Goal: Information Seeking & Learning: Learn about a topic

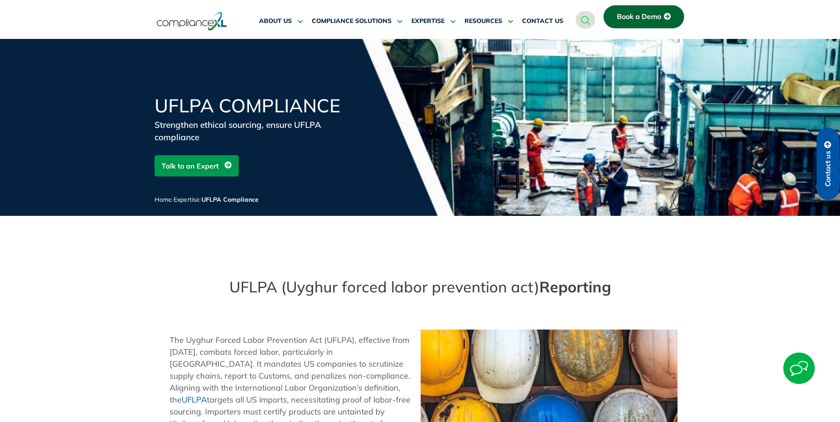
scroll to position [44, 0]
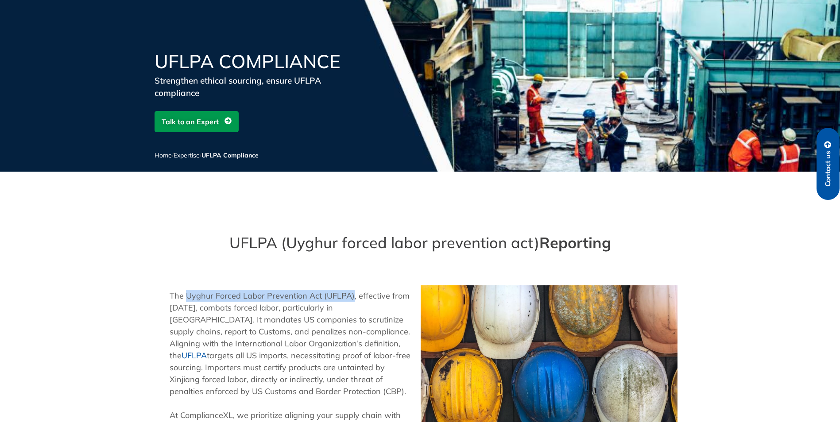
drag, startPoint x: 351, startPoint y: 296, endPoint x: 188, endPoint y: 297, distance: 162.9
click at [188, 297] on p "The Uyghur Forced Labor Prevention Act (UFLPA), effective from [DATE], combats …" at bounding box center [291, 344] width 243 height 108
drag, startPoint x: 188, startPoint y: 297, endPoint x: 254, endPoint y: 296, distance: 66.0
copy p "Uyghur Forced Labor Prevention Act (UFLPA)"
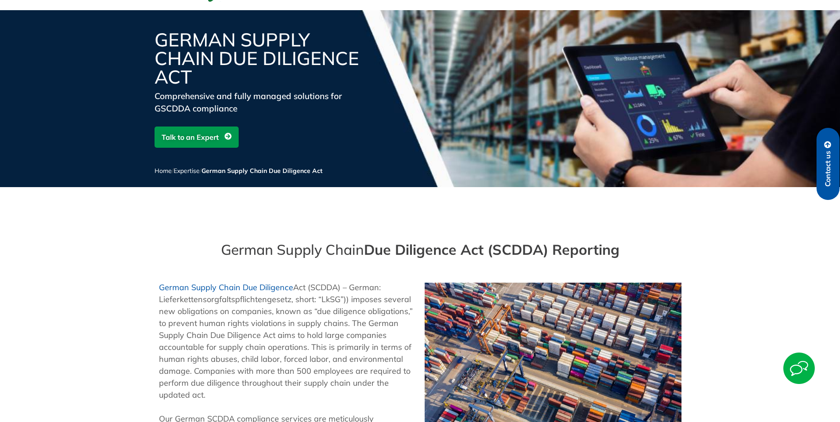
scroll to position [44, 0]
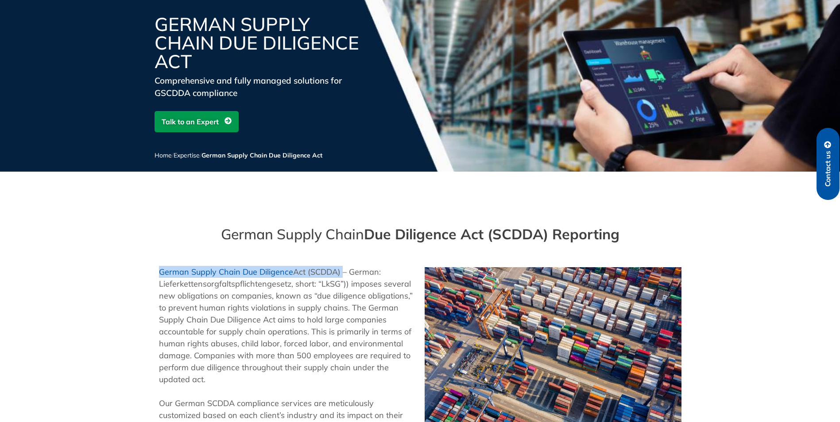
drag, startPoint x: 341, startPoint y: 272, endPoint x: 157, endPoint y: 271, distance: 184.6
click at [157, 271] on div "German Supply Chain Due Diligence Act (SCDDA) – German: Lieferkettensorgfaltspf…" at bounding box center [288, 373] width 266 height 223
drag, startPoint x: 157, startPoint y: 271, endPoint x: 177, endPoint y: 272, distance: 20.4
copy p "German Supply Chain Due Diligence Act (SCDDA)"
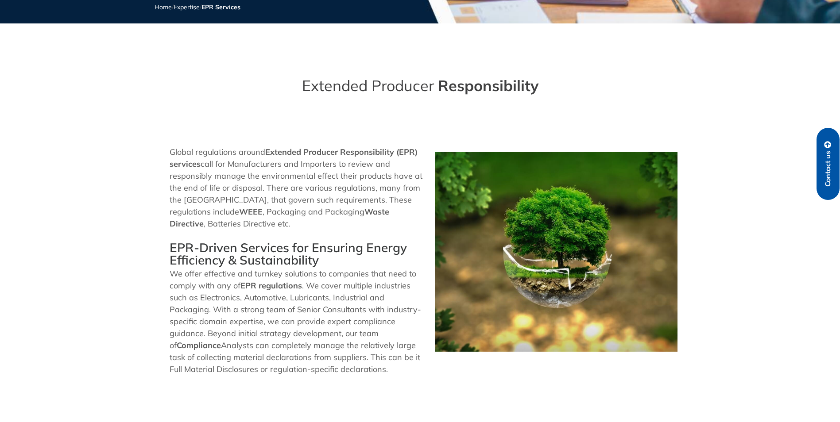
scroll to position [177, 0]
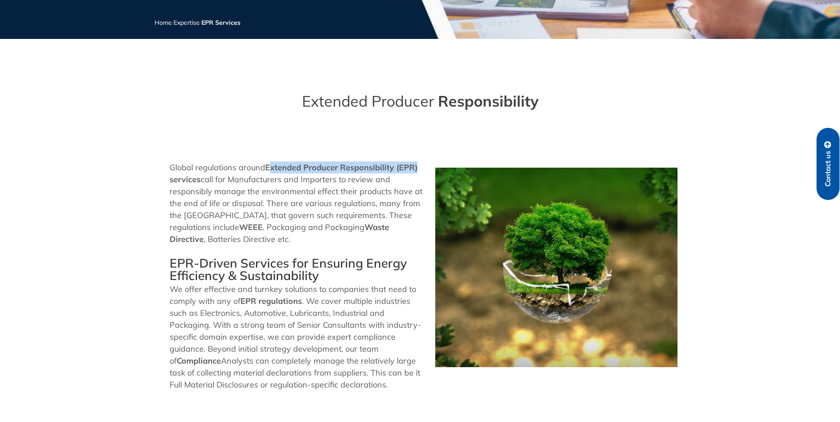
drag, startPoint x: 418, startPoint y: 168, endPoint x: 270, endPoint y: 171, distance: 147.5
click at [270, 171] on p "Global regulations around Extended Producer Responsibility (EPR) services call …" at bounding box center [298, 204] width 257 height 84
click at [357, 229] on p "Global regulations around Extended Producer Responsibility (EPR) services call …" at bounding box center [298, 204] width 257 height 84
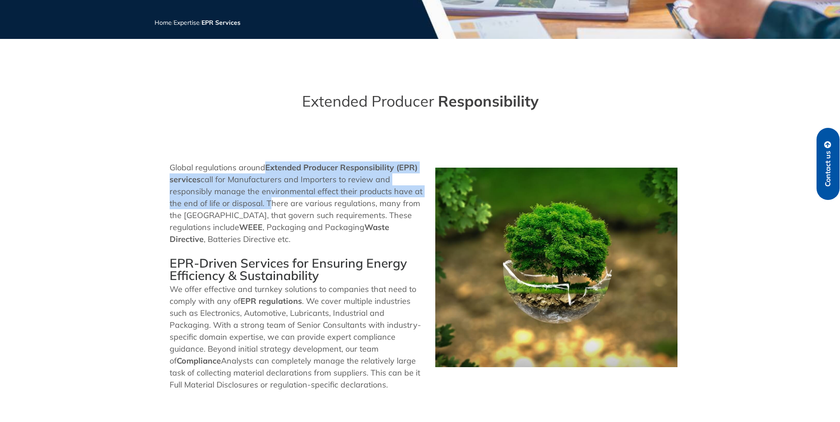
drag, startPoint x: 265, startPoint y: 204, endPoint x: 268, endPoint y: 166, distance: 37.8
click at [268, 166] on p "Global regulations around Extended Producer Responsibility (EPR) services call …" at bounding box center [298, 204] width 257 height 84
drag, startPoint x: 268, startPoint y: 166, endPoint x: 282, endPoint y: 174, distance: 16.3
copy p "Extended Producer Responsibility (EPR) services call for Manufacturers and Impo…"
click at [389, 117] on div "EPR Services Ensure EPR requirements are met efficiently Talk to an Expert Home…" at bounding box center [420, 327] width 840 height 930
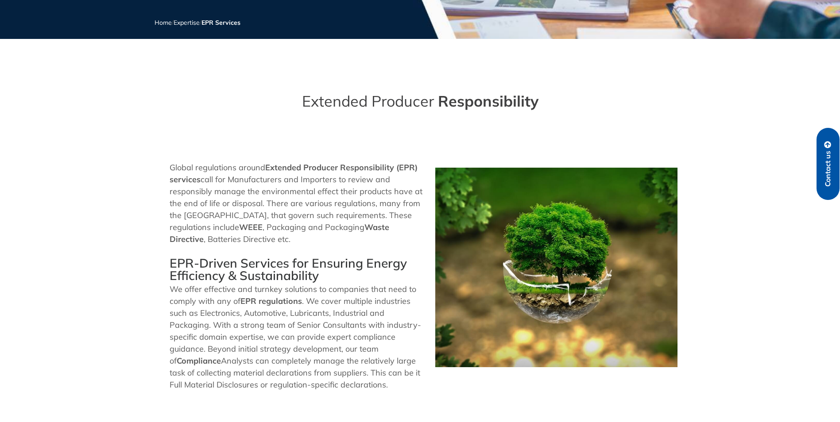
click at [419, 165] on p "Global regulations around Extended Producer Responsibility (EPR) services call …" at bounding box center [298, 204] width 257 height 84
drag, startPoint x: 415, startPoint y: 168, endPoint x: 355, endPoint y: 177, distance: 60.5
click at [355, 177] on p "Global regulations around Extended Producer Responsibility (EPR) services call …" at bounding box center [298, 204] width 257 height 84
drag, startPoint x: 355, startPoint y: 177, endPoint x: 411, endPoint y: 186, distance: 56.6
click at [399, 193] on p "Global regulations around Extended Producer Responsibility (EPR) services call …" at bounding box center [298, 204] width 257 height 84
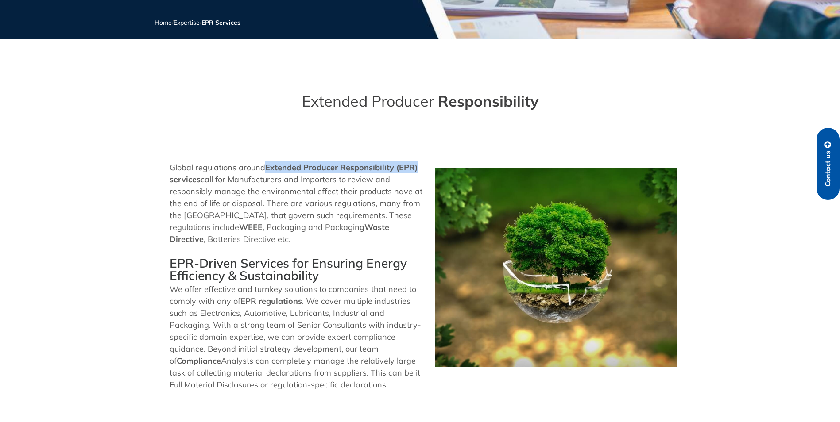
drag, startPoint x: 419, startPoint y: 168, endPoint x: 267, endPoint y: 167, distance: 152.3
click at [267, 167] on p "Global regulations around Extended Producer Responsibility (EPR) services call …" at bounding box center [298, 204] width 257 height 84
copy b "Extended Producer Responsibility (EPR)"
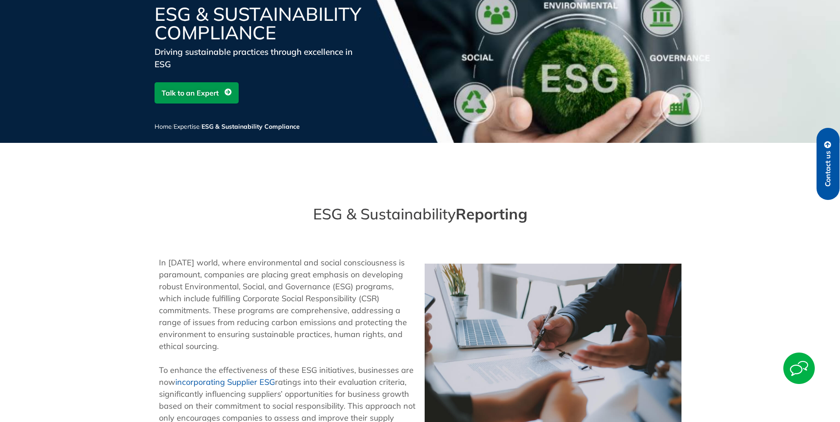
scroll to position [89, 0]
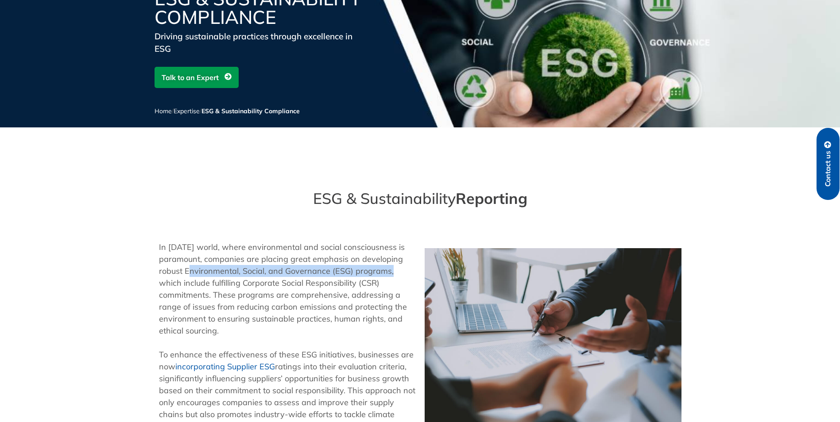
drag, startPoint x: 387, startPoint y: 272, endPoint x: 186, endPoint y: 269, distance: 201.5
click at [186, 269] on p "In today’s world, where environmental and social consciousness is paramount, co…" at bounding box center [287, 289] width 257 height 96
drag, startPoint x: 186, startPoint y: 269, endPoint x: 197, endPoint y: 270, distance: 12.0
copy p "Environmental, Social, and Governance (ESG) programs"
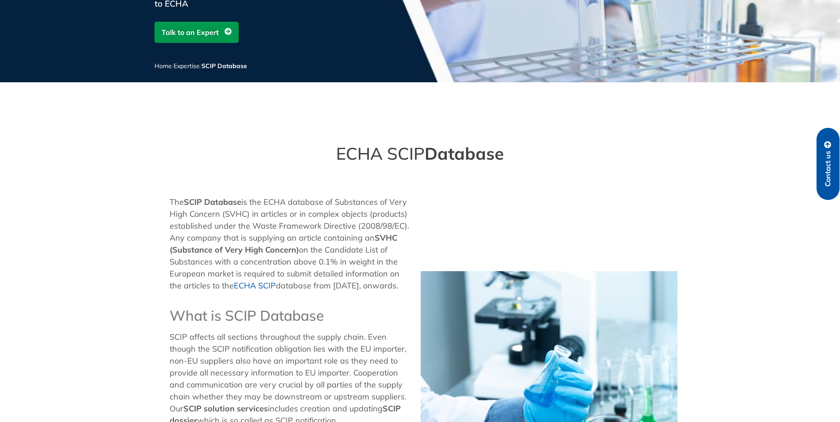
scroll to position [133, 0]
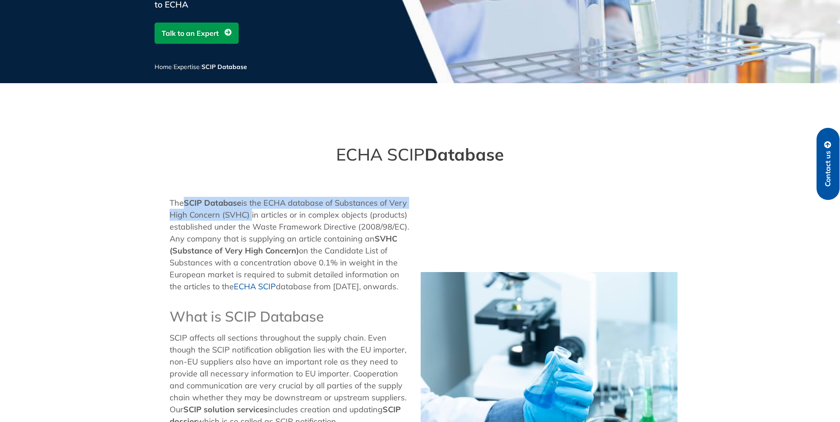
drag, startPoint x: 249, startPoint y: 215, endPoint x: 187, endPoint y: 202, distance: 62.9
click at [187, 202] on p "The SCIP Database is the ECHA database of Substances of Very High Concern (SVHC…" at bounding box center [291, 245] width 243 height 96
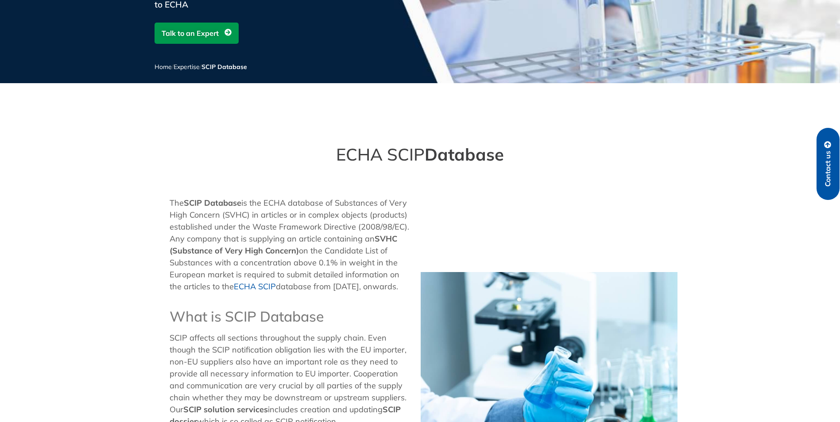
click at [379, 303] on div "The SCIP Database is the ECHA database of Substances of Very High Concern (SVHC…" at bounding box center [291, 250] width 243 height 106
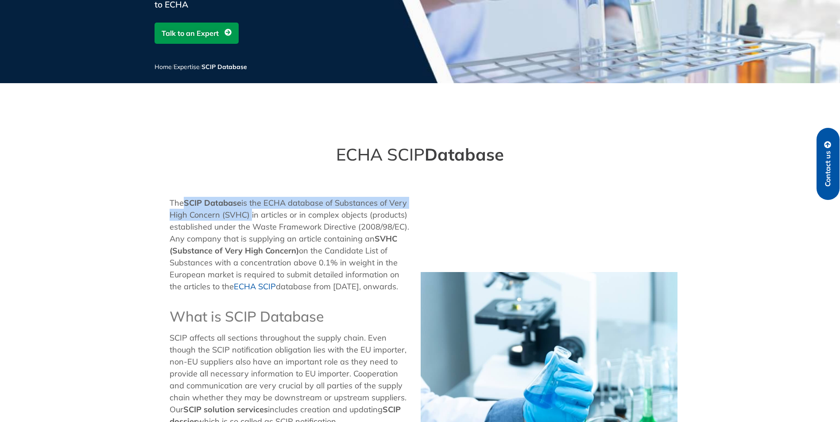
drag, startPoint x: 248, startPoint y: 213, endPoint x: 185, endPoint y: 202, distance: 64.3
click at [185, 202] on p "The SCIP Database is the ECHA database of Substances of Very High Concern (SVHC…" at bounding box center [291, 245] width 243 height 96
drag, startPoint x: 185, startPoint y: 202, endPoint x: 203, endPoint y: 203, distance: 18.2
copy p "SCIP Database is the ECHA database of Substances of Very High Concern (SVHC)"
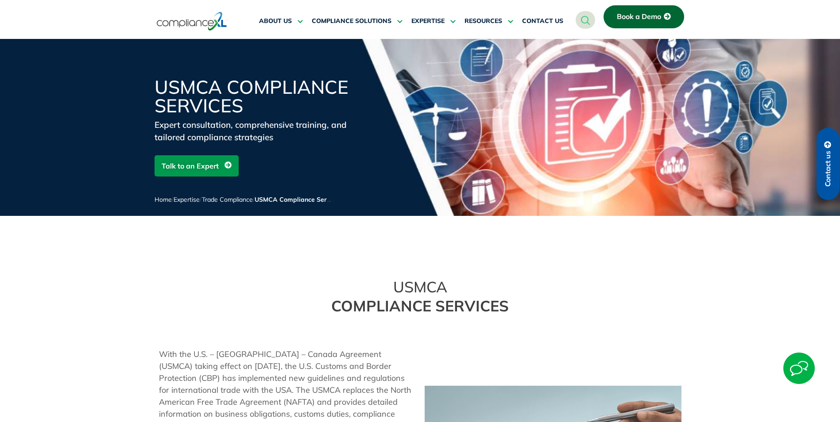
scroll to position [44, 0]
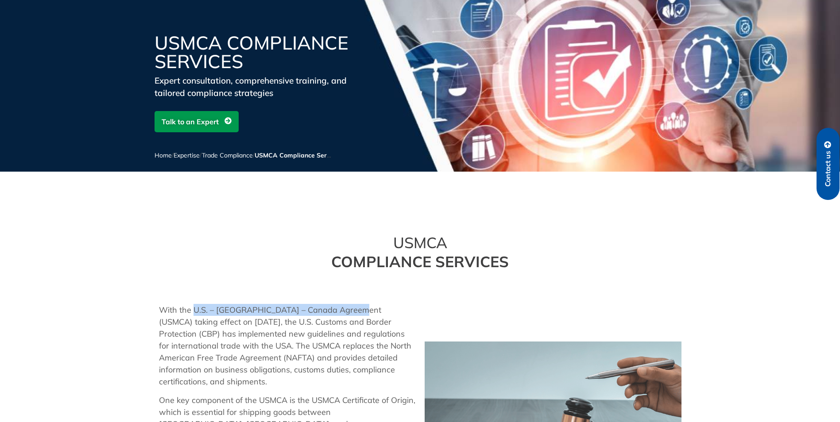
drag, startPoint x: 356, startPoint y: 309, endPoint x: 195, endPoint y: 307, distance: 161.6
click at [195, 307] on p "With the U.S. – Mexico – Canada Agreement (USMCA) taking effect on July 01, 202…" at bounding box center [287, 346] width 257 height 84
copy p "U.S. – Mexico – Canada Agreement (USMCA)"
